Goal: Task Accomplishment & Management: Use online tool/utility

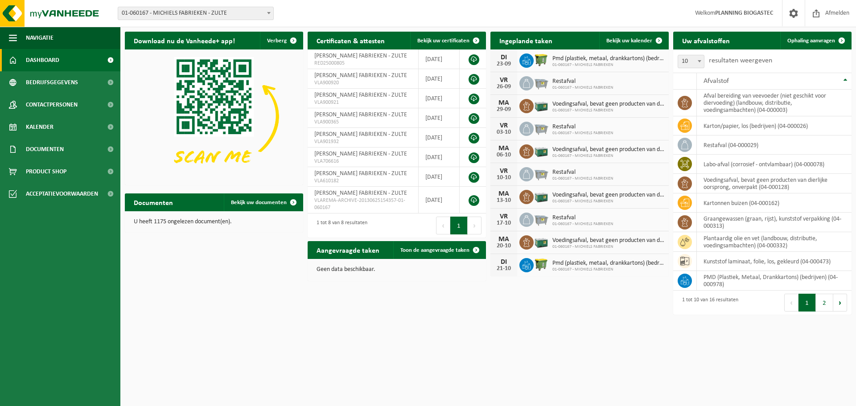
click at [259, 7] on span "01-060167 - MICHIELS FABRIEKEN - ZULTE" at bounding box center [195, 13] width 155 height 12
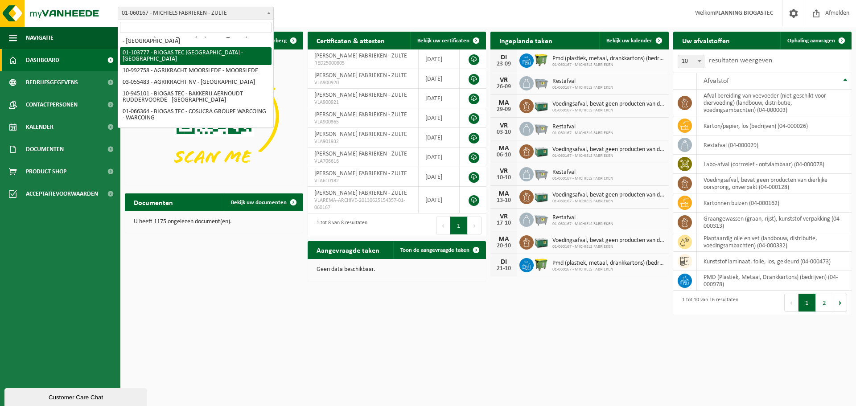
scroll to position [127, 0]
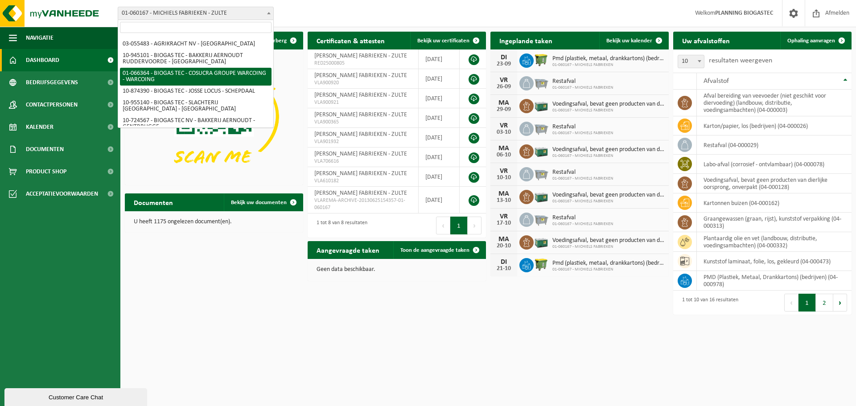
select select "39969"
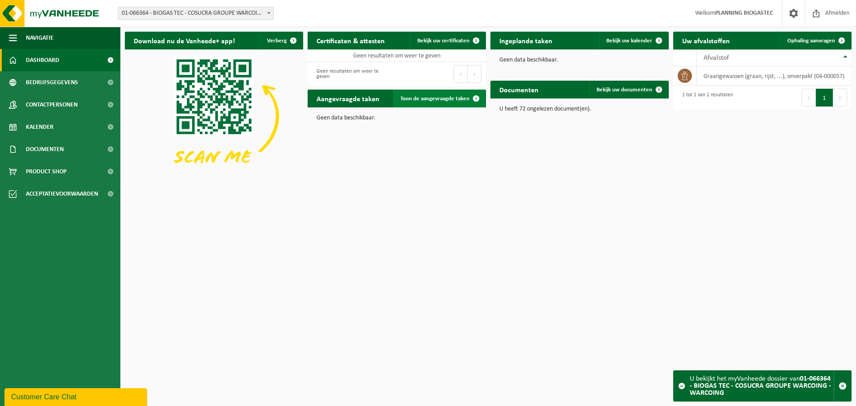
click at [445, 103] on link "Toon de aangevraagde taken" at bounding box center [439, 99] width 92 height 18
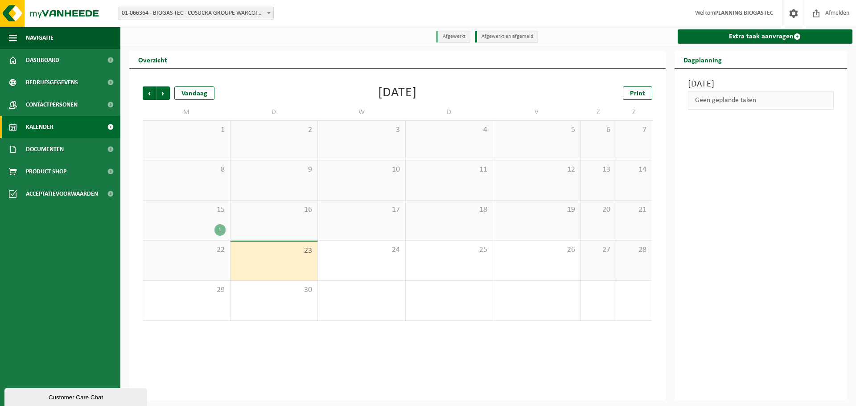
click at [304, 258] on div "23" at bounding box center [273, 261] width 87 height 39
click at [304, 257] on div "23" at bounding box center [273, 261] width 87 height 39
click at [378, 256] on div "24" at bounding box center [361, 261] width 87 height 40
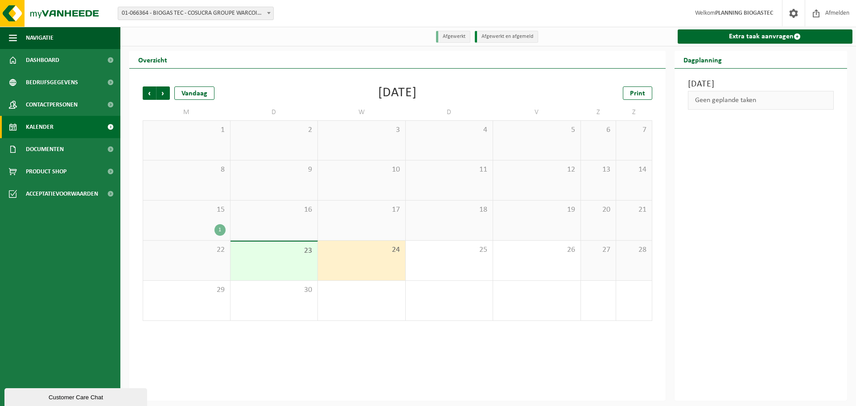
click at [299, 263] on div "23" at bounding box center [273, 261] width 87 height 39
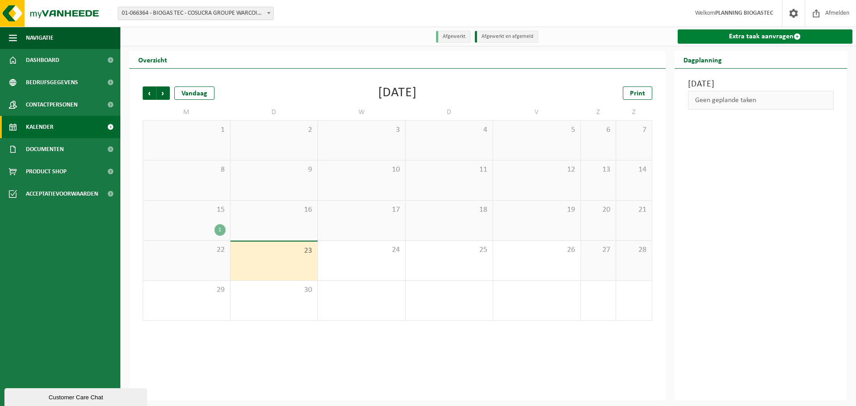
click at [723, 37] on link "Extra taak aanvragen" at bounding box center [765, 36] width 175 height 14
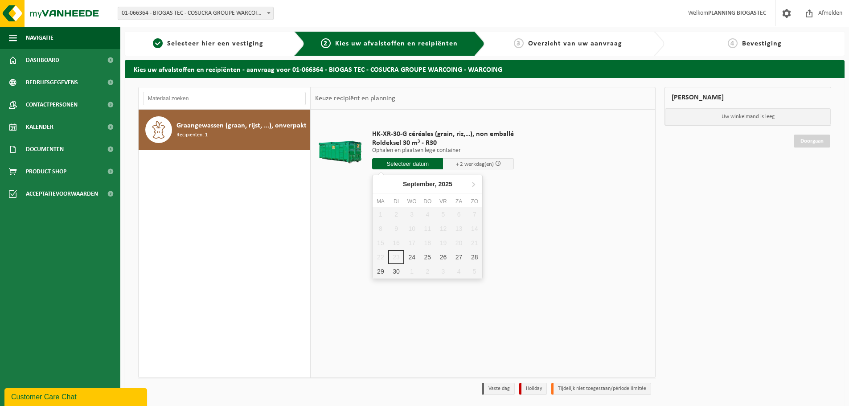
click at [419, 165] on input "text" at bounding box center [407, 163] width 71 height 11
click at [412, 257] on div "24" at bounding box center [412, 257] width 16 height 14
type input "Van 2025-09-24"
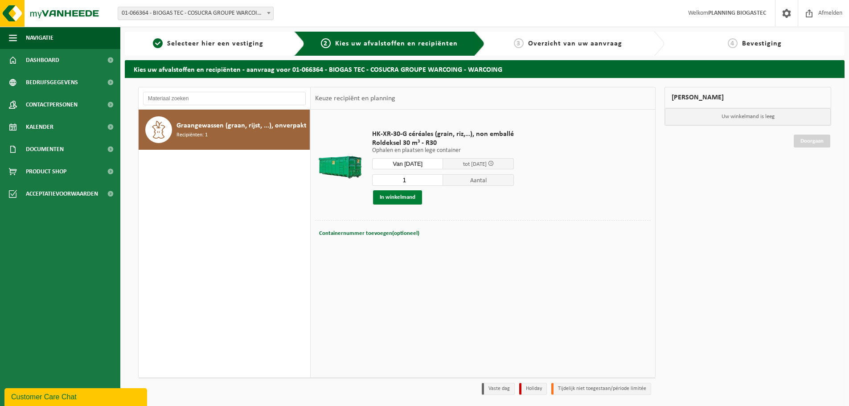
click at [394, 197] on button "In winkelmand" at bounding box center [397, 197] width 49 height 14
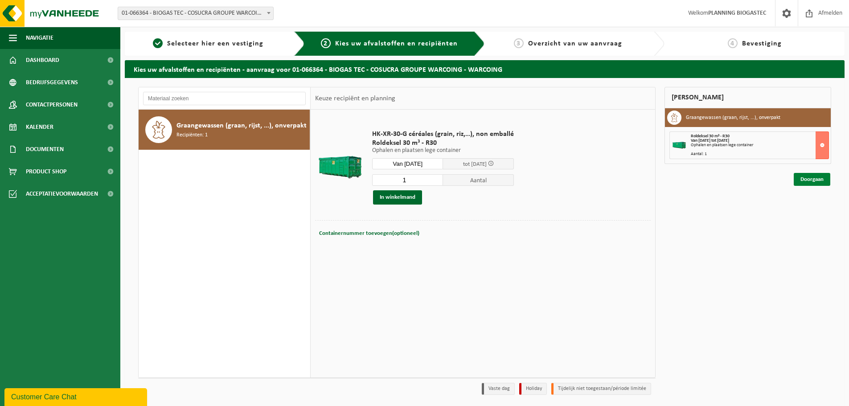
click at [816, 183] on link "Doorgaan" at bounding box center [812, 179] width 37 height 13
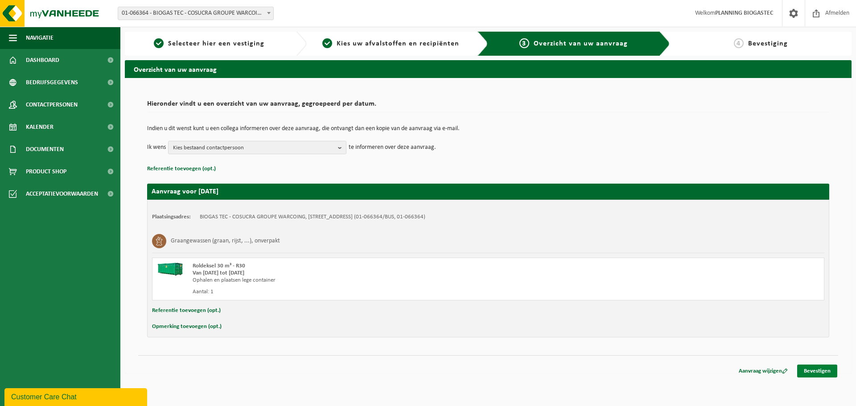
click at [811, 367] on link "Bevestigen" at bounding box center [817, 371] width 40 height 13
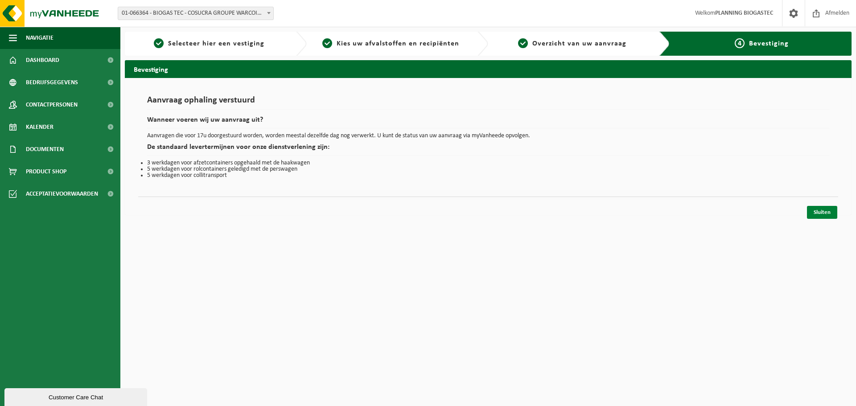
click at [816, 218] on link "Sluiten" at bounding box center [822, 212] width 30 height 13
